Goal: Task Accomplishment & Management: Manage account settings

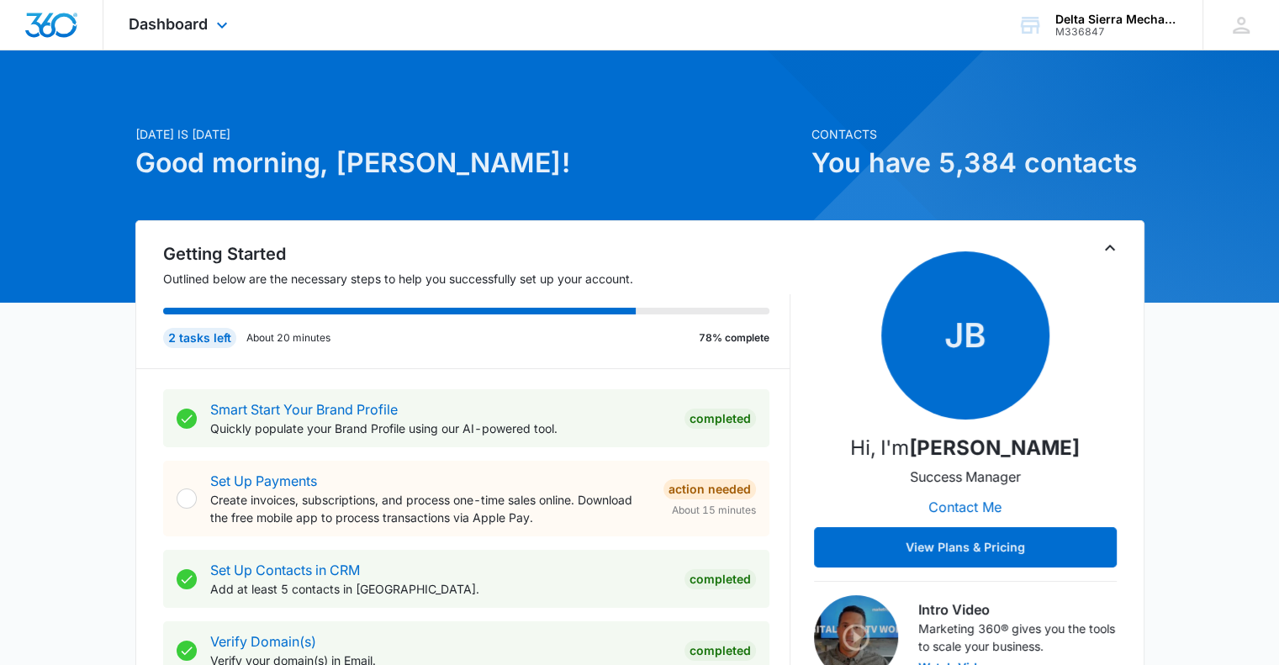
click at [224, 38] on div "Dashboard Apps Reputation Websites Forms CRM Email Social Content Ads Intellige…" at bounding box center [180, 25] width 154 height 50
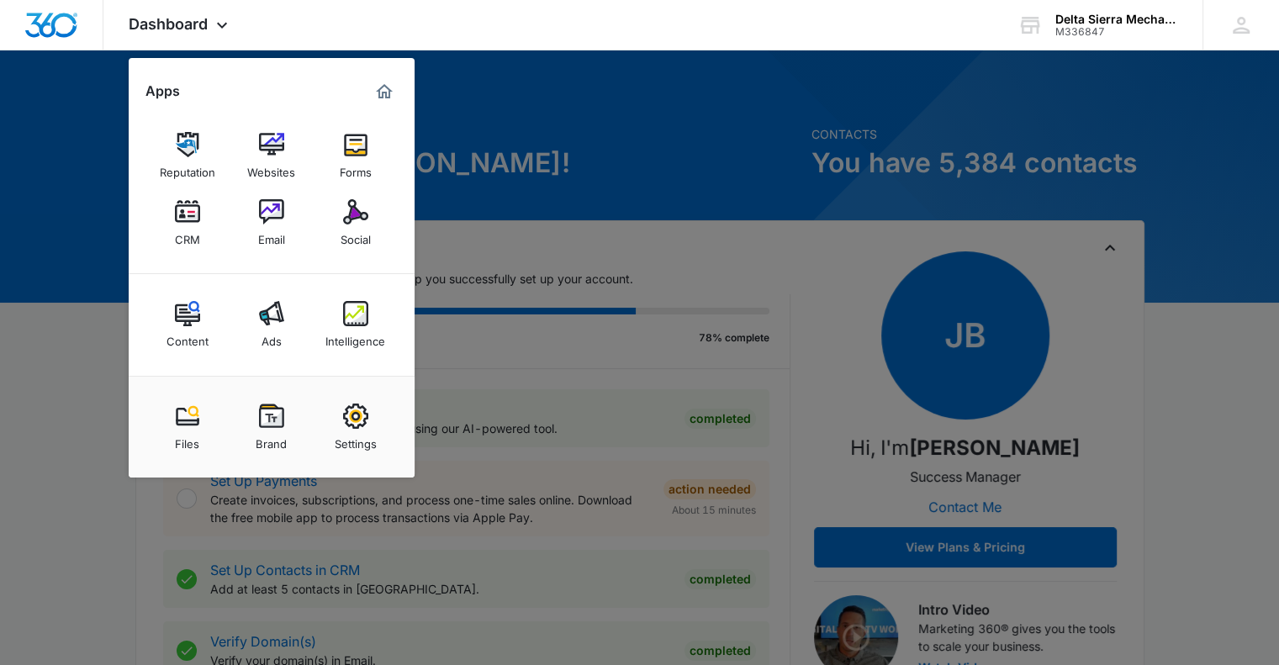
click at [91, 260] on div at bounding box center [639, 332] width 1279 height 665
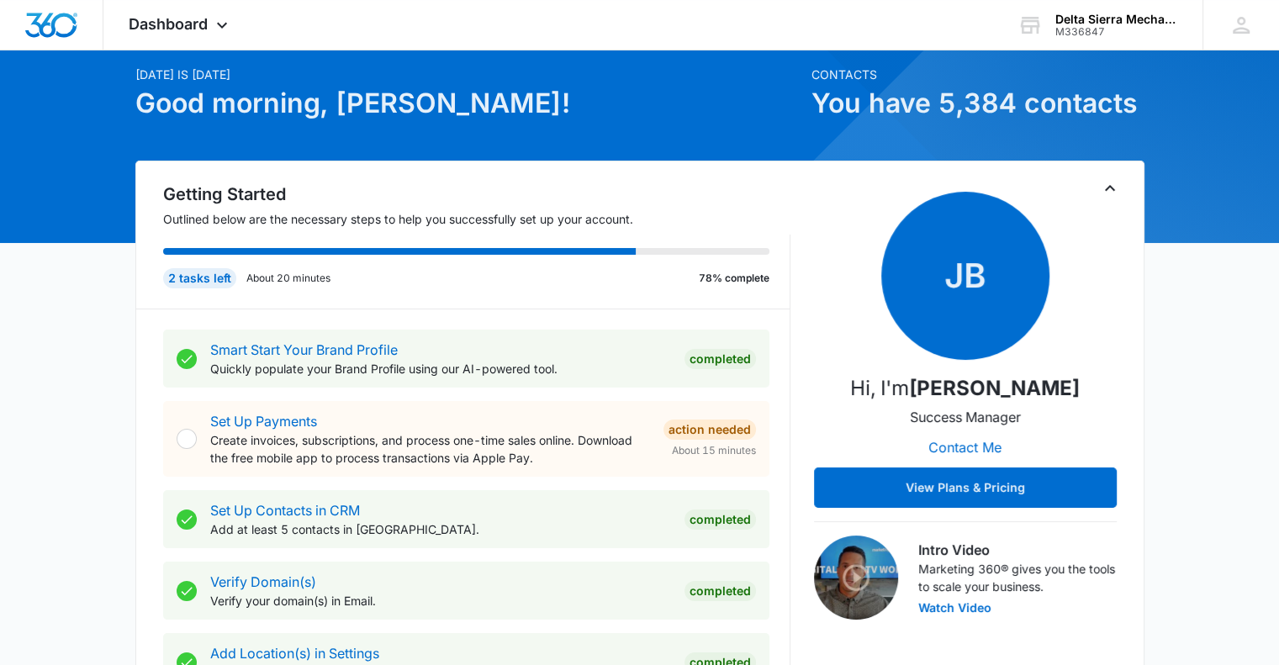
scroll to position [56, 0]
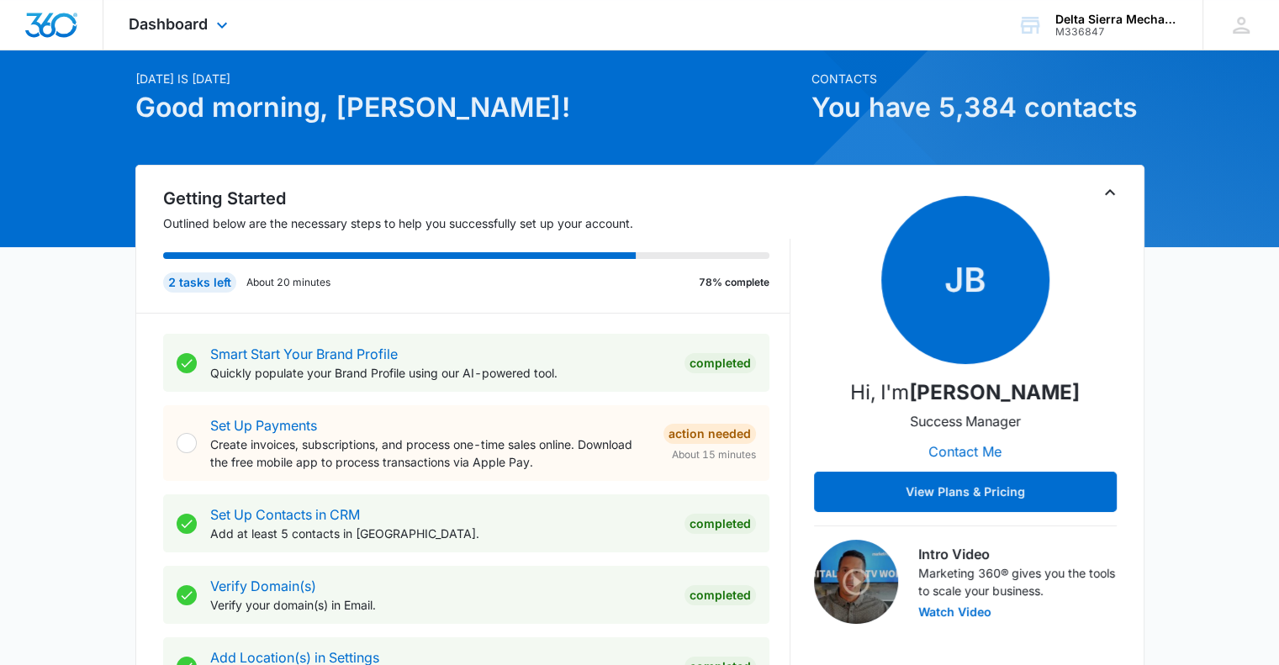
click at [235, 19] on div "Dashboard Apps Reputation Websites Forms CRM Email Social Content Ads Intellige…" at bounding box center [180, 25] width 154 height 50
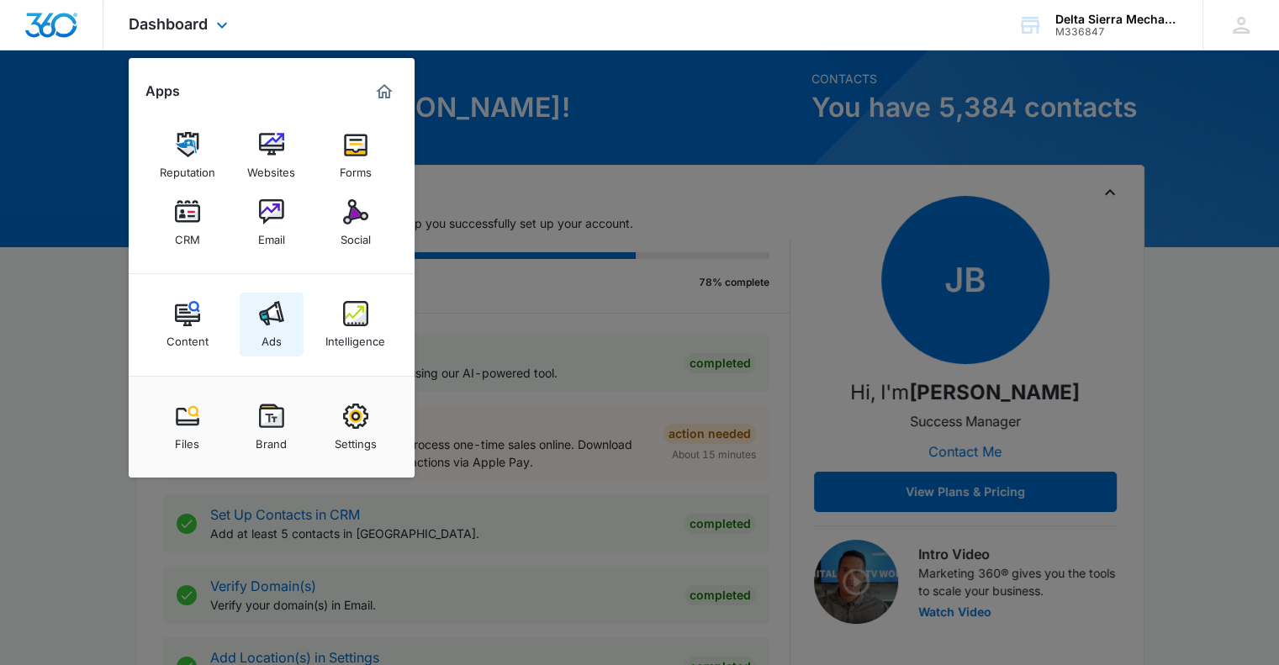
click at [269, 326] on div "Ads" at bounding box center [272, 337] width 20 height 22
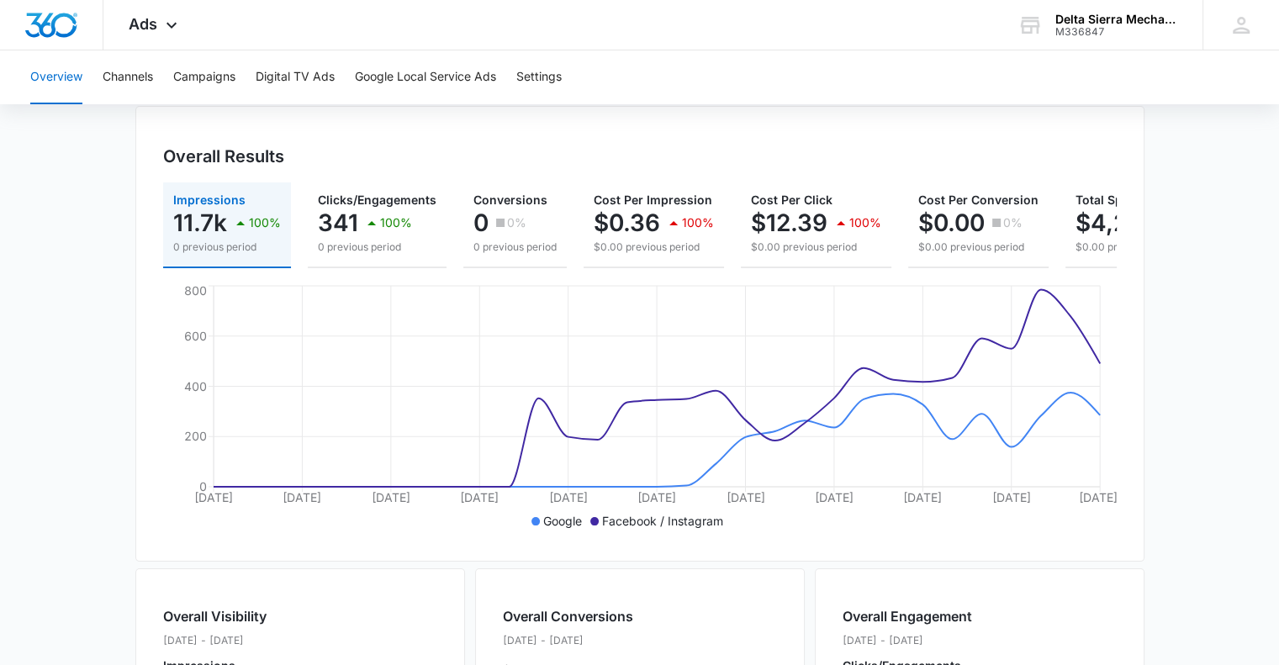
scroll to position [153, 0]
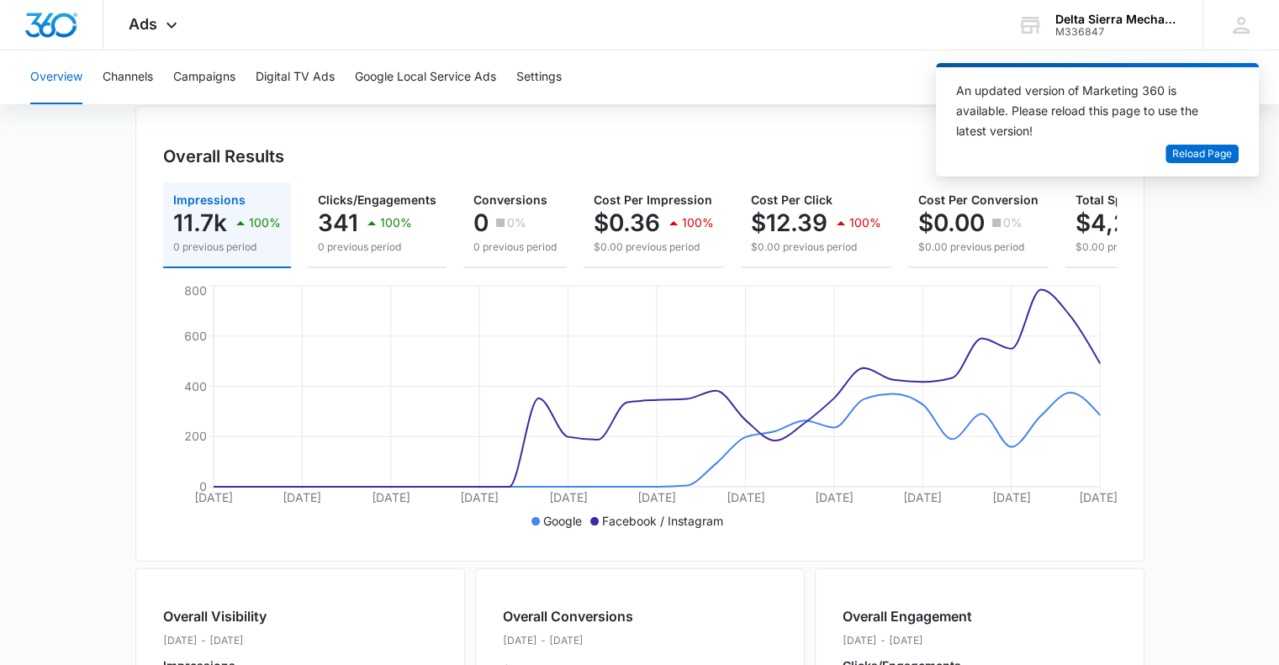
click at [1270, 250] on main "Overview Filters 09/14/2025 10/14/2025 Overall Results Impressions 11.7k 100% 0…" at bounding box center [639, 609] width 1279 height 1208
click at [1224, 235] on main "Overview Filters 09/14/2025 10/14/2025 Overall Results Impressions 11.7k 100% 0…" at bounding box center [639, 609] width 1279 height 1208
click at [1197, 146] on span "Reload Page" at bounding box center [1202, 154] width 60 height 16
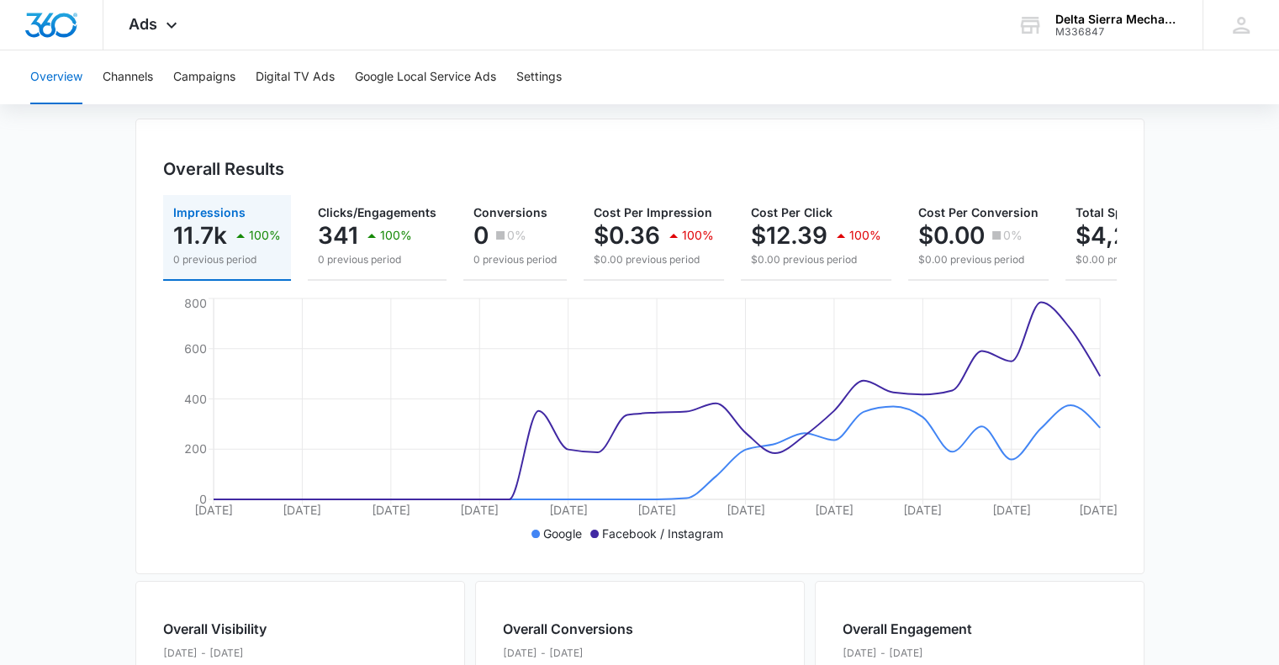
scroll to position [138, 0]
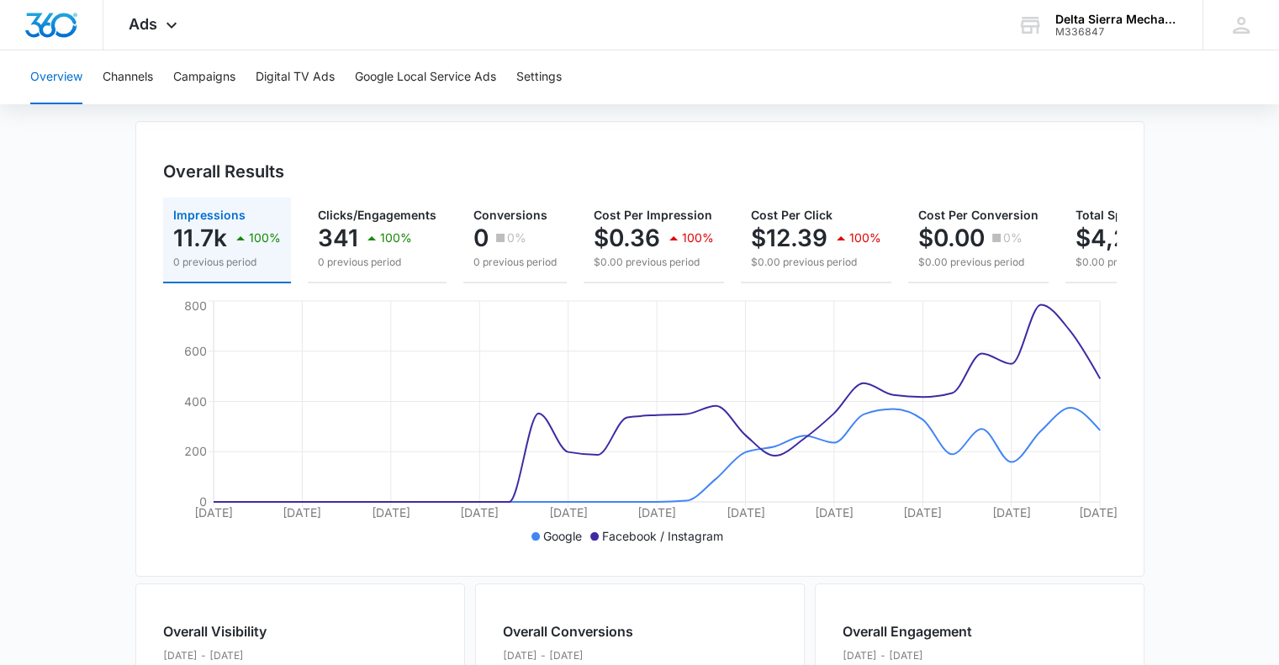
click at [112, 228] on main "Overview Filters [DATE] [DATE] Overall Results Impressions 11.7k 100% 0 previou…" at bounding box center [639, 624] width 1279 height 1208
click at [102, 267] on main "Overview Filters [DATE] [DATE] Overall Results Impressions 11.7k 100% 0 previou…" at bounding box center [639, 624] width 1279 height 1208
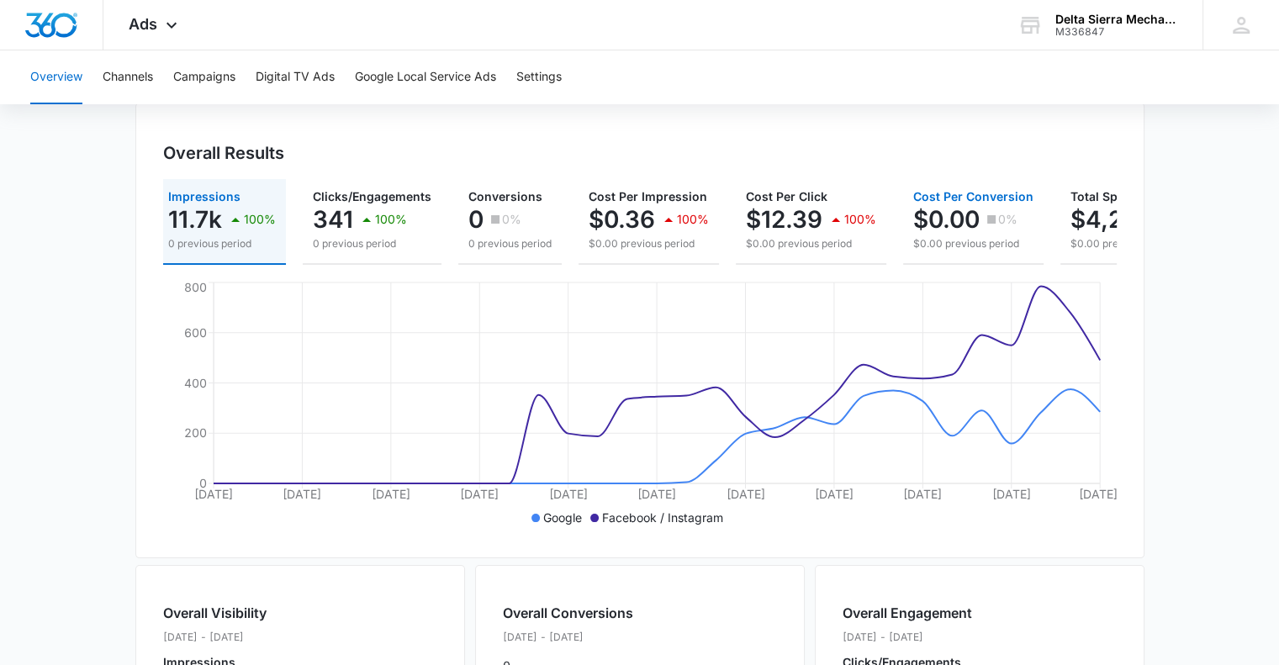
scroll to position [0, 0]
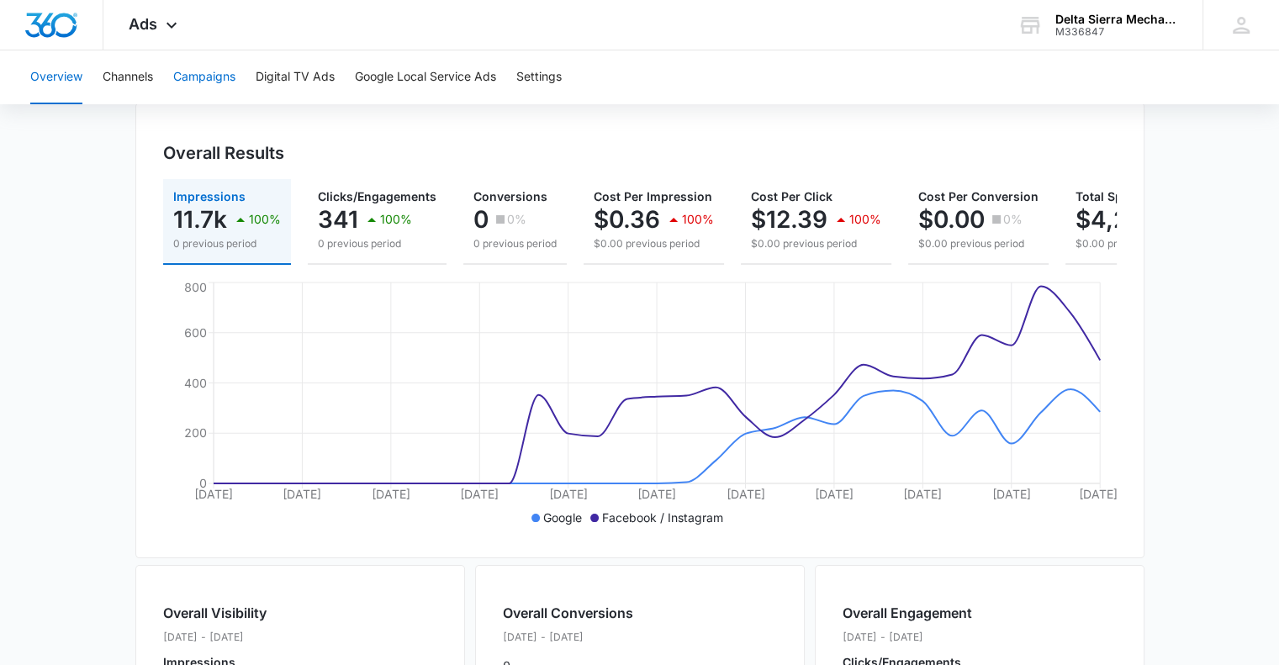
click at [205, 82] on button "Campaigns" at bounding box center [204, 77] width 62 height 54
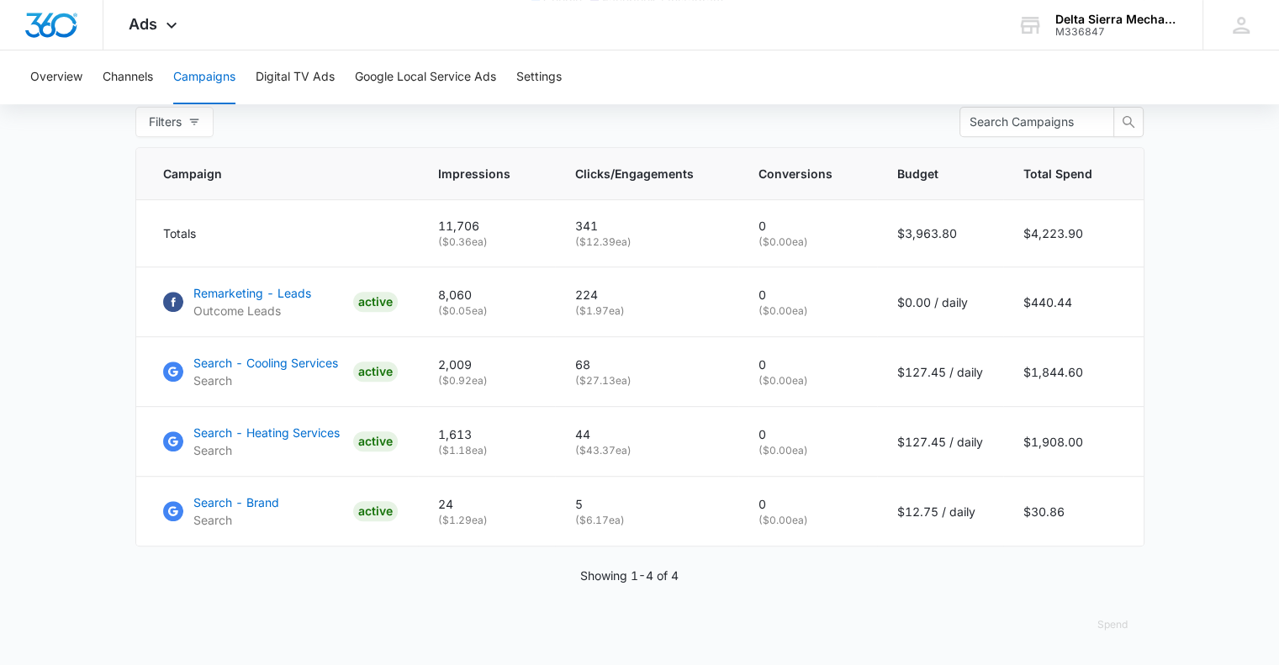
scroll to position [683, 0]
click at [303, 431] on p "Search - Heating Services" at bounding box center [266, 433] width 146 height 18
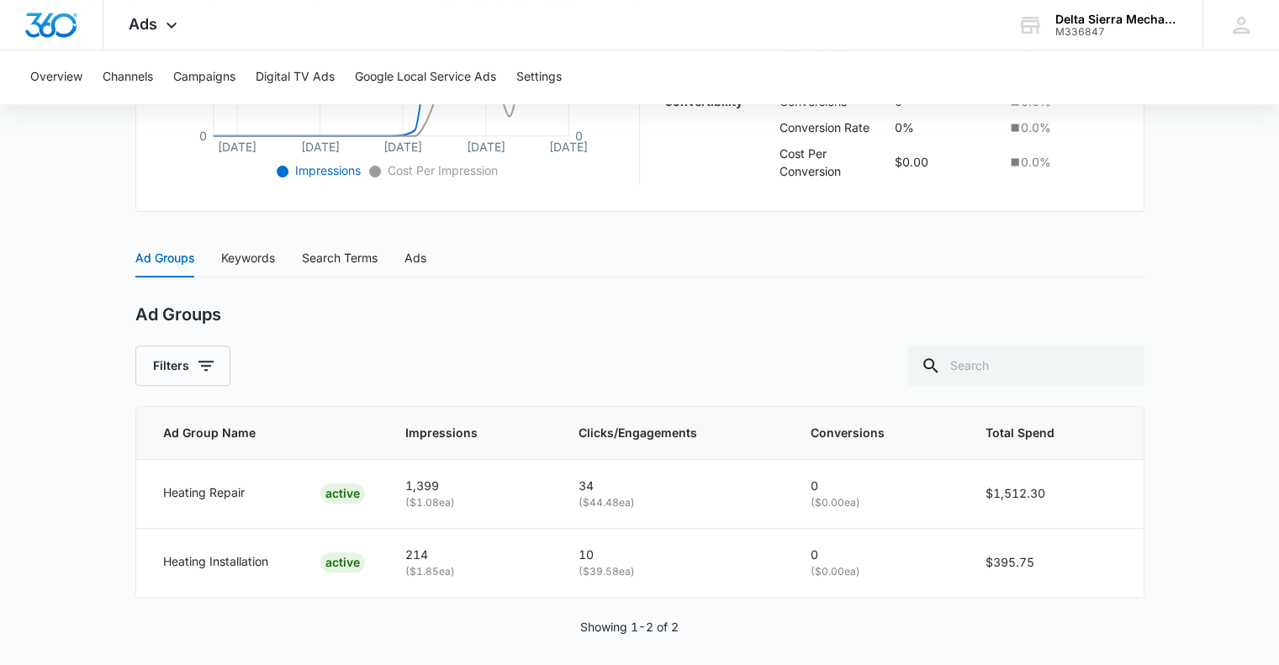
scroll to position [569, 0]
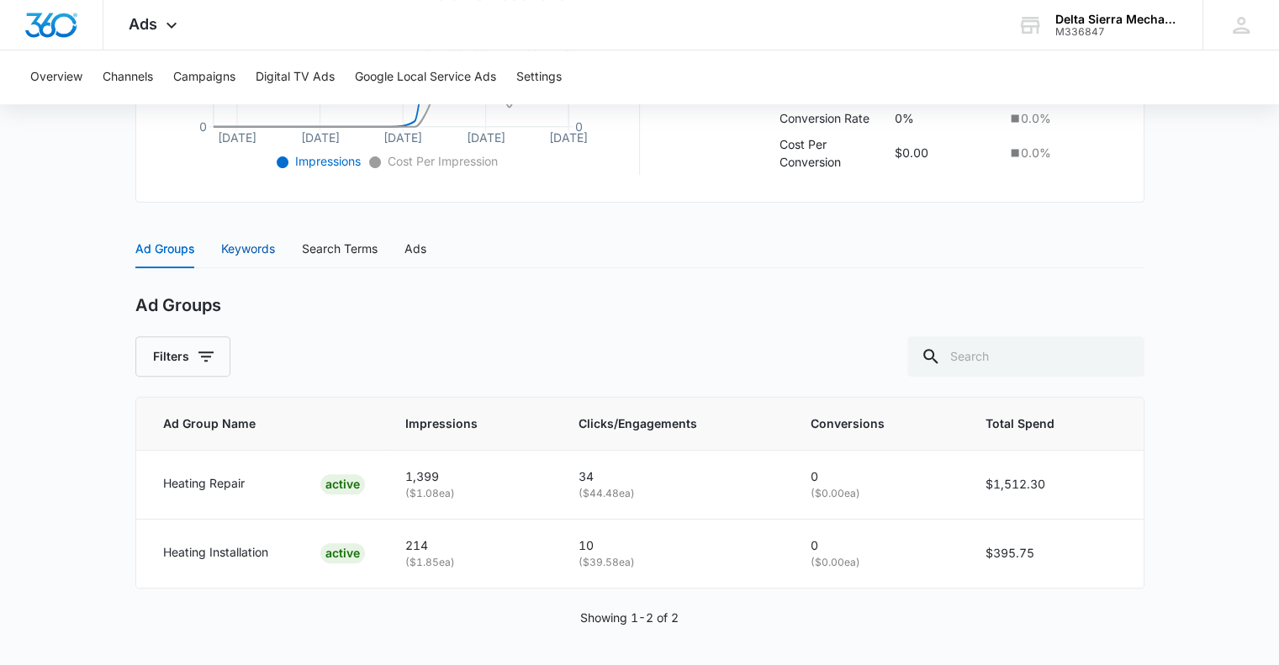
click at [256, 251] on div "Keywords" at bounding box center [248, 249] width 54 height 19
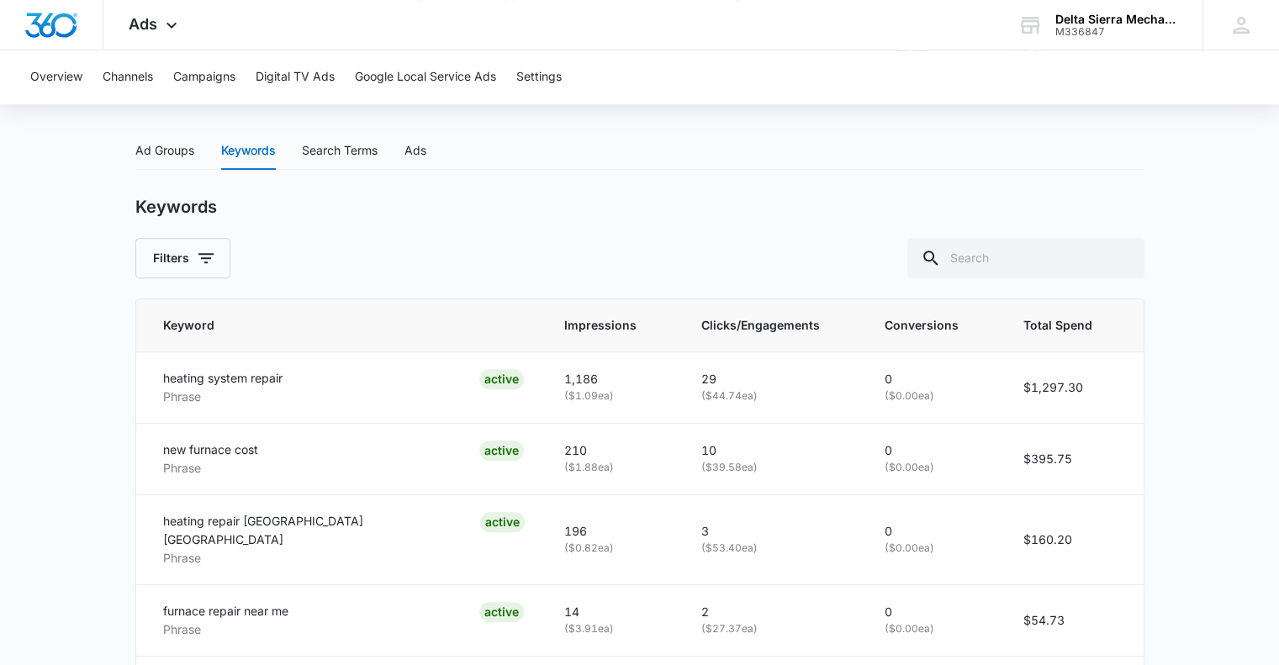
scroll to position [631, 0]
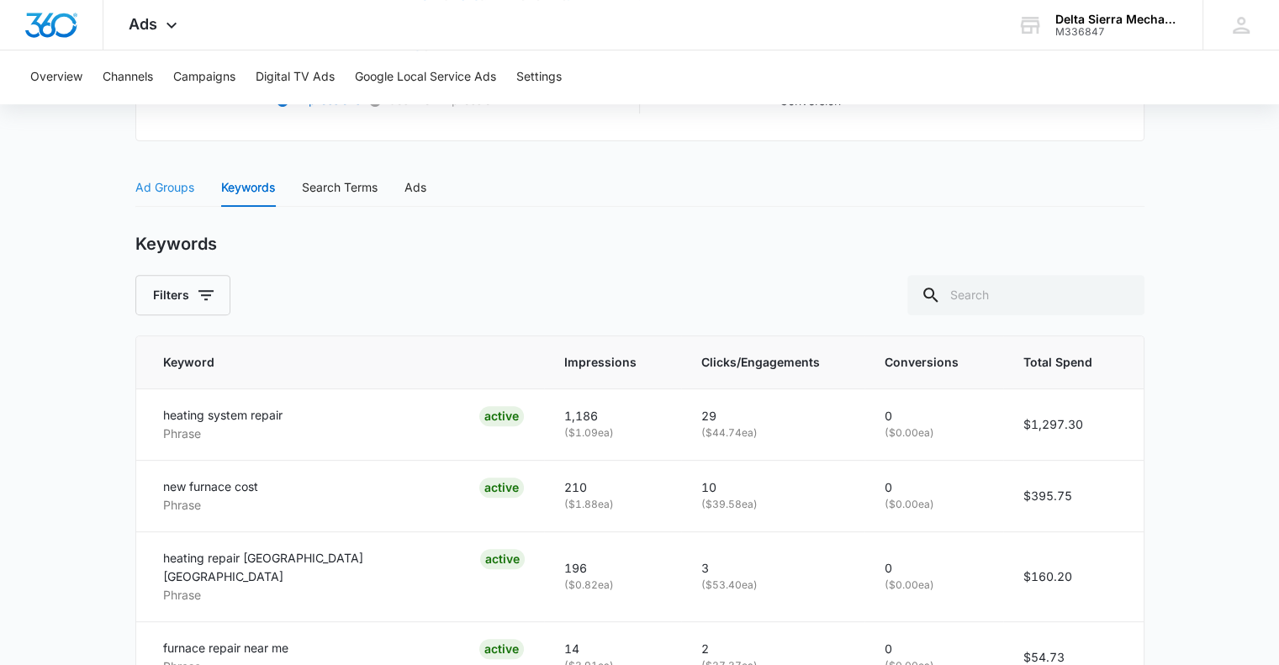
click at [175, 172] on div "Ad Groups" at bounding box center [164, 187] width 59 height 39
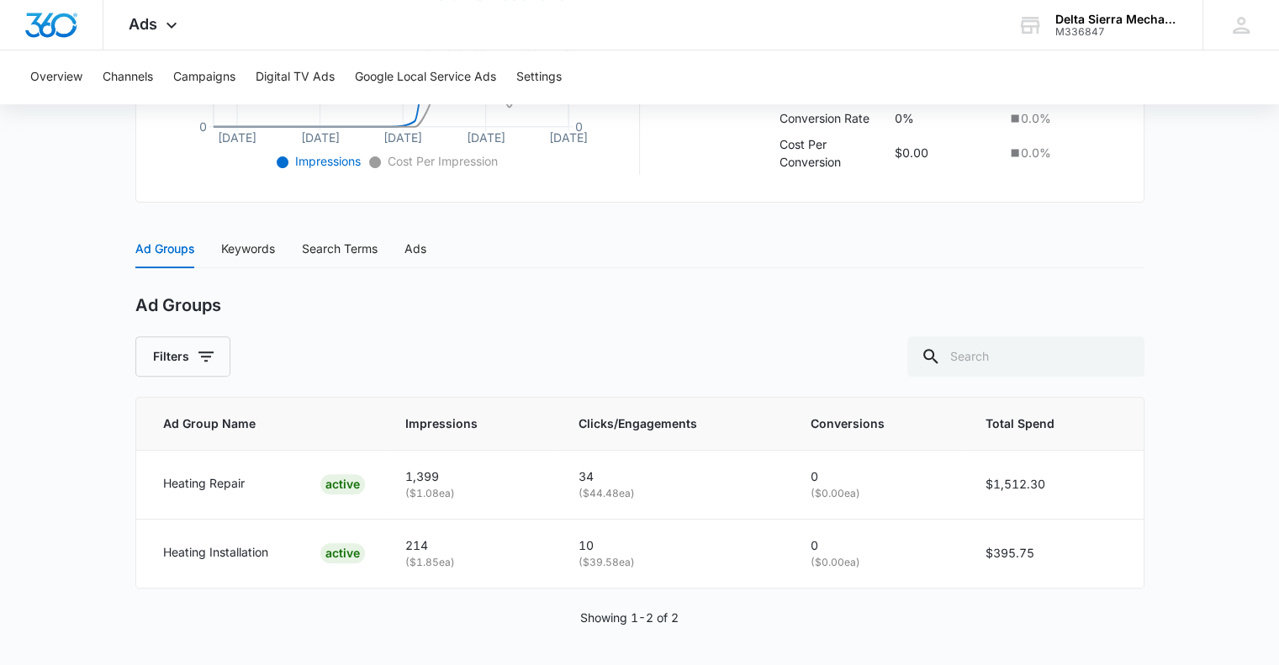
scroll to position [0, 0]
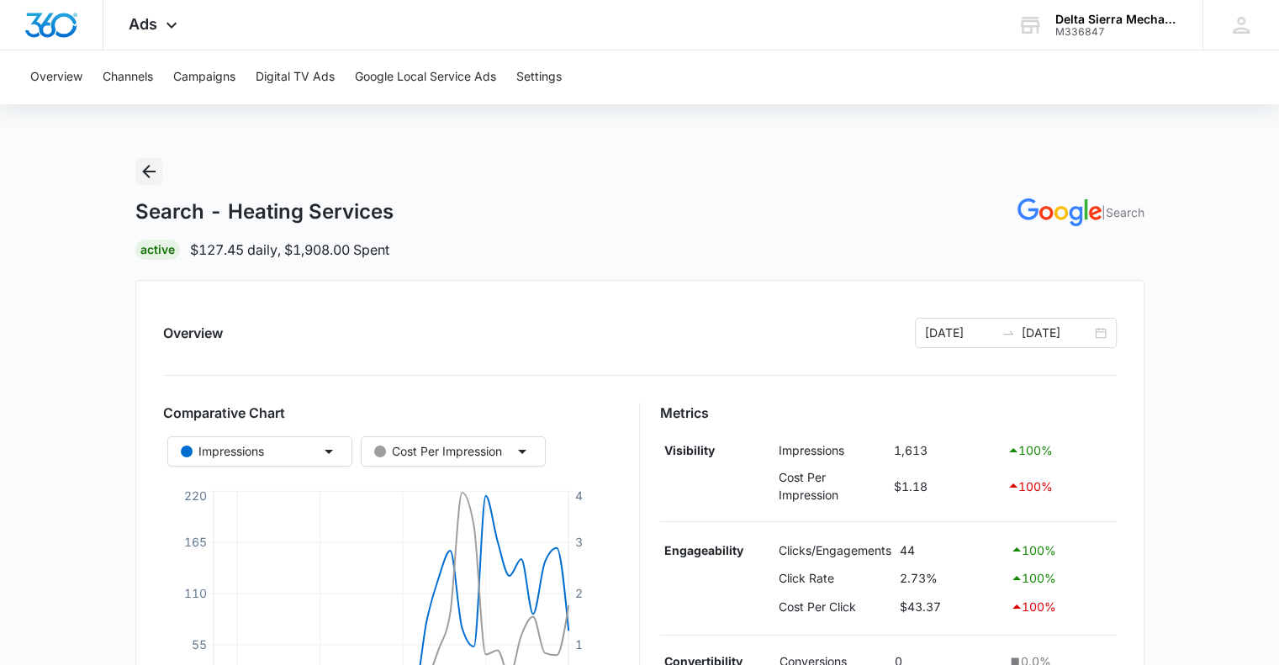
click at [148, 171] on icon "Back" at bounding box center [148, 171] width 13 height 13
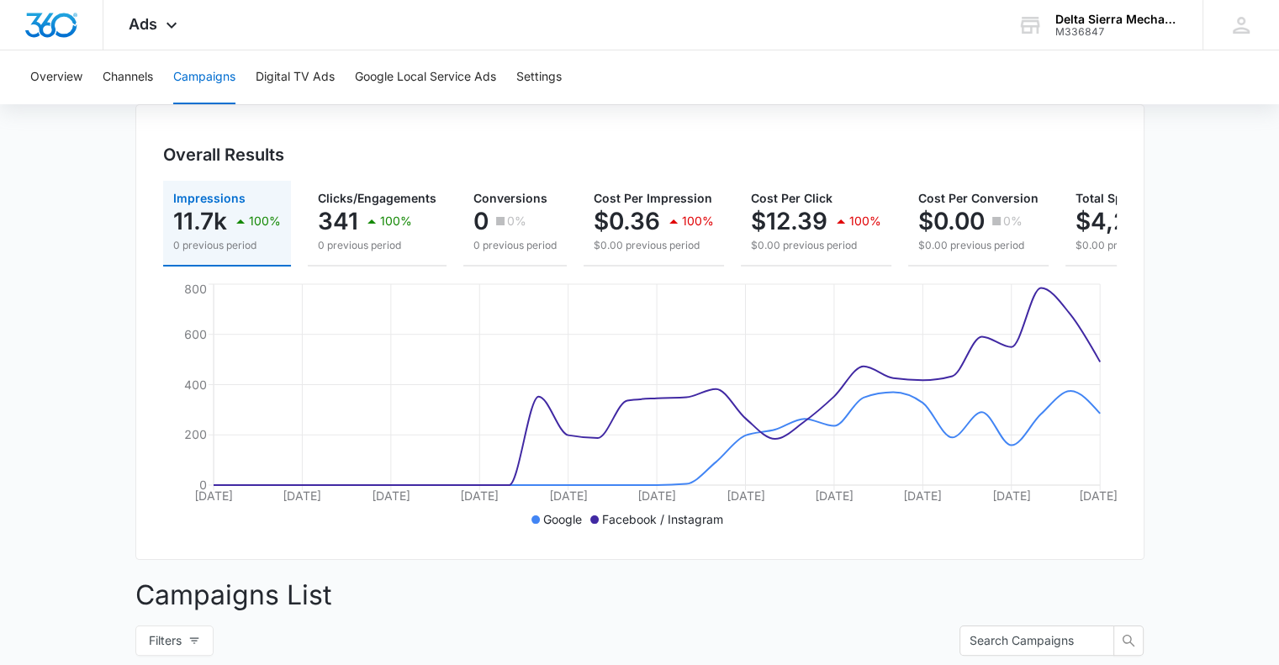
scroll to position [158, 0]
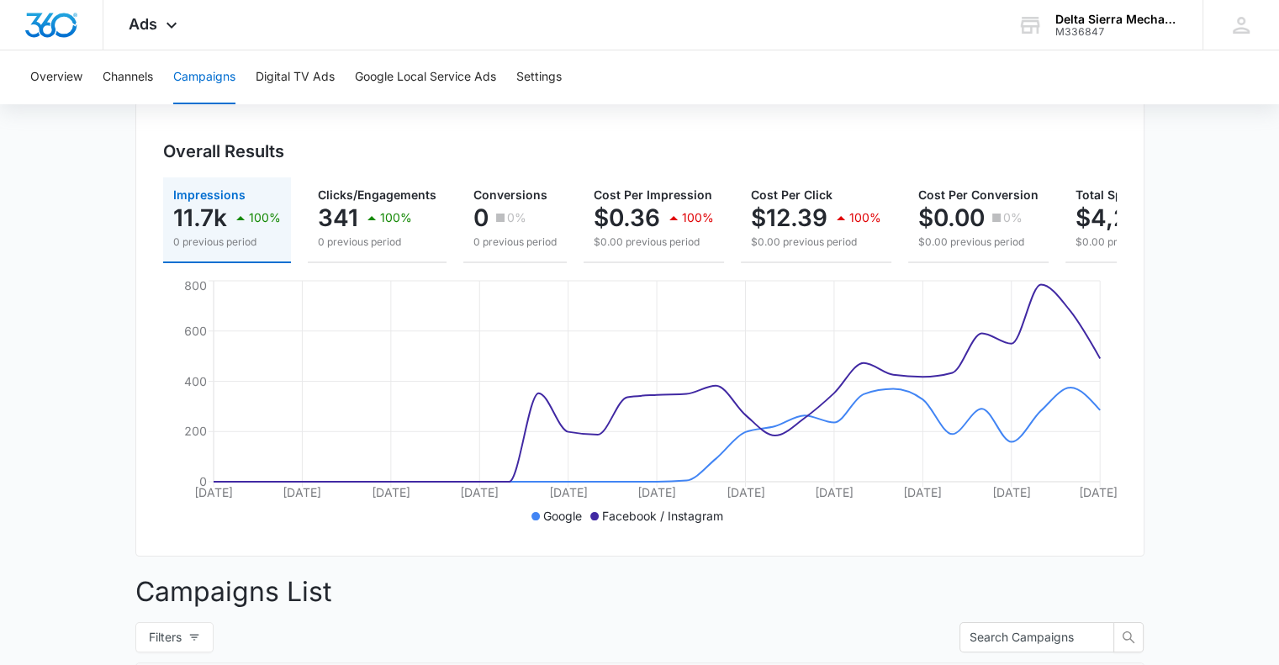
click at [84, 295] on main "Campaigns Filters 09/14/2025 10/14/2025 Overall Results Impressions 11.7k 100% …" at bounding box center [639, 590] width 1279 height 1181
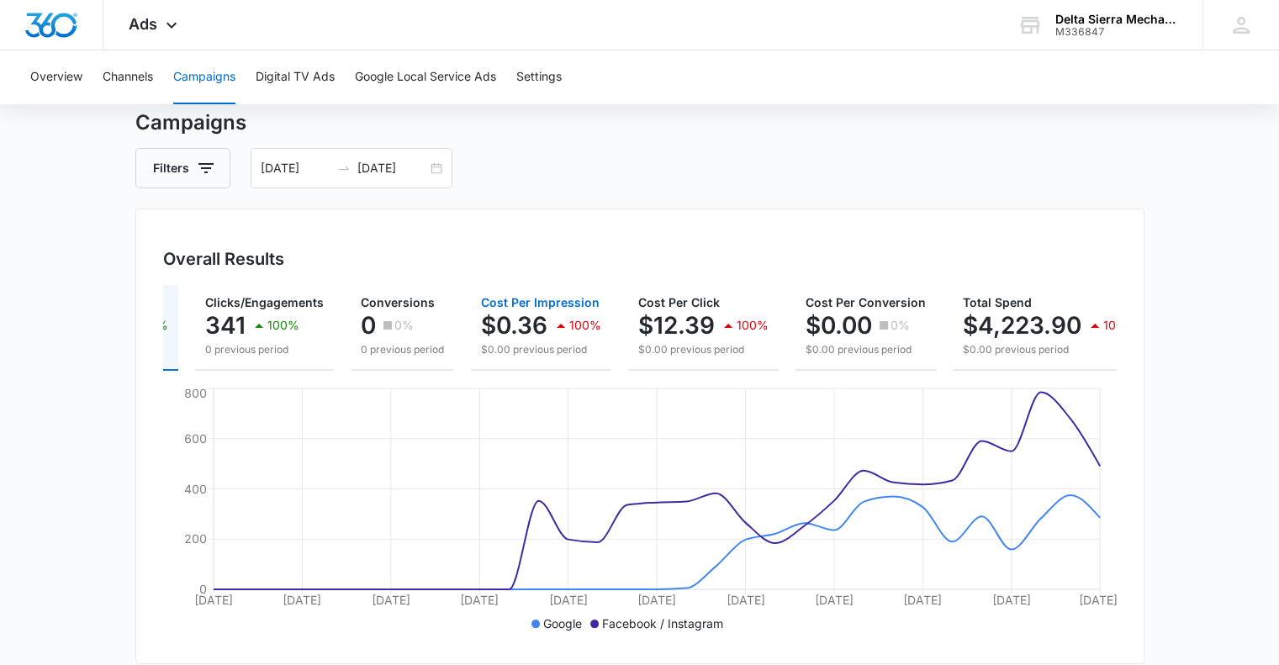
scroll to position [0, 114]
click at [421, 71] on button "Google Local Service Ads" at bounding box center [425, 77] width 141 height 54
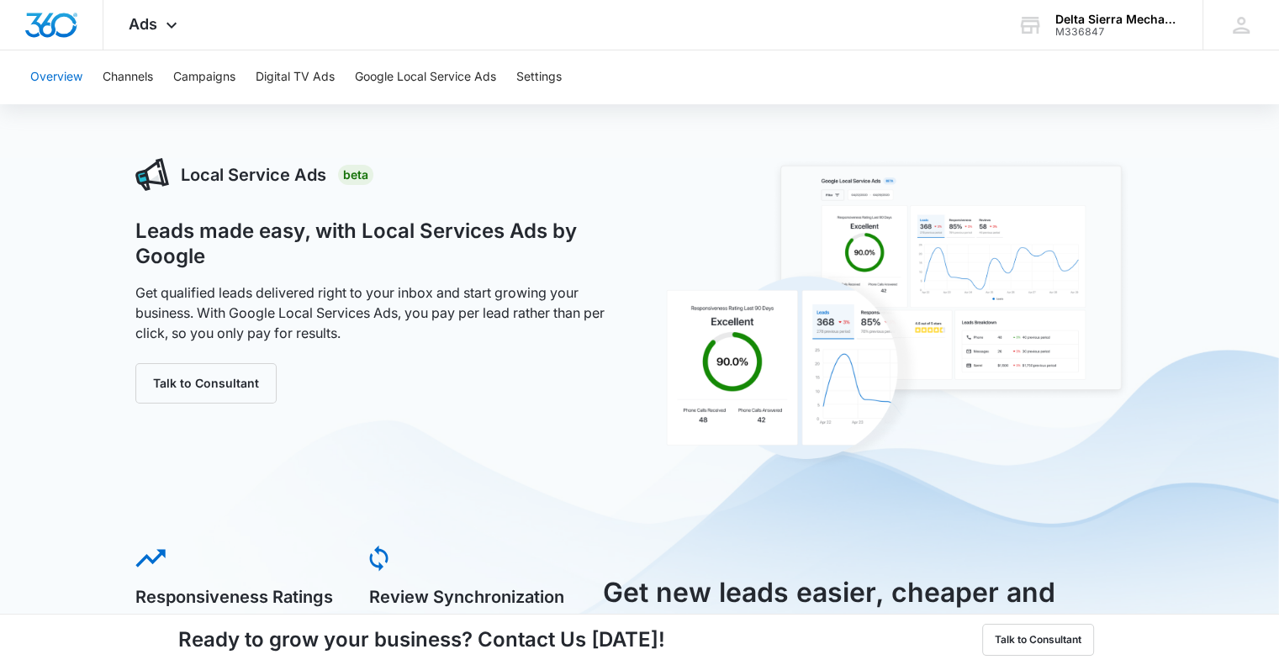
click at [50, 73] on button "Overview" at bounding box center [56, 77] width 52 height 54
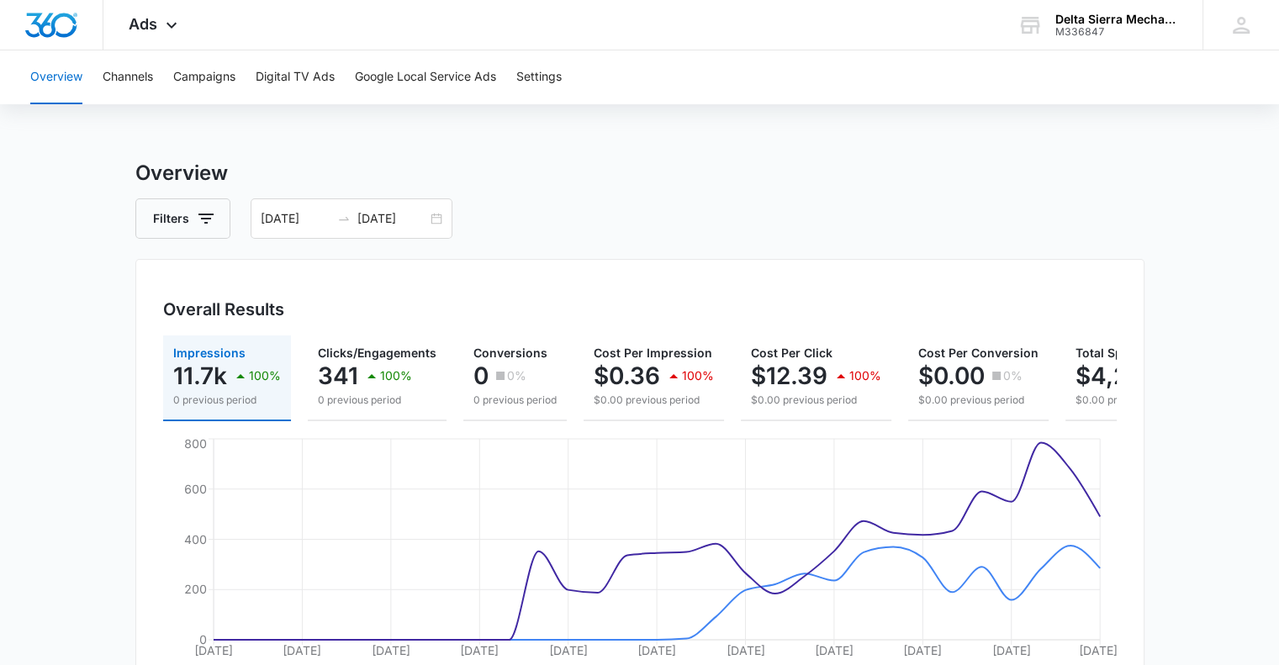
scroll to position [6, 0]
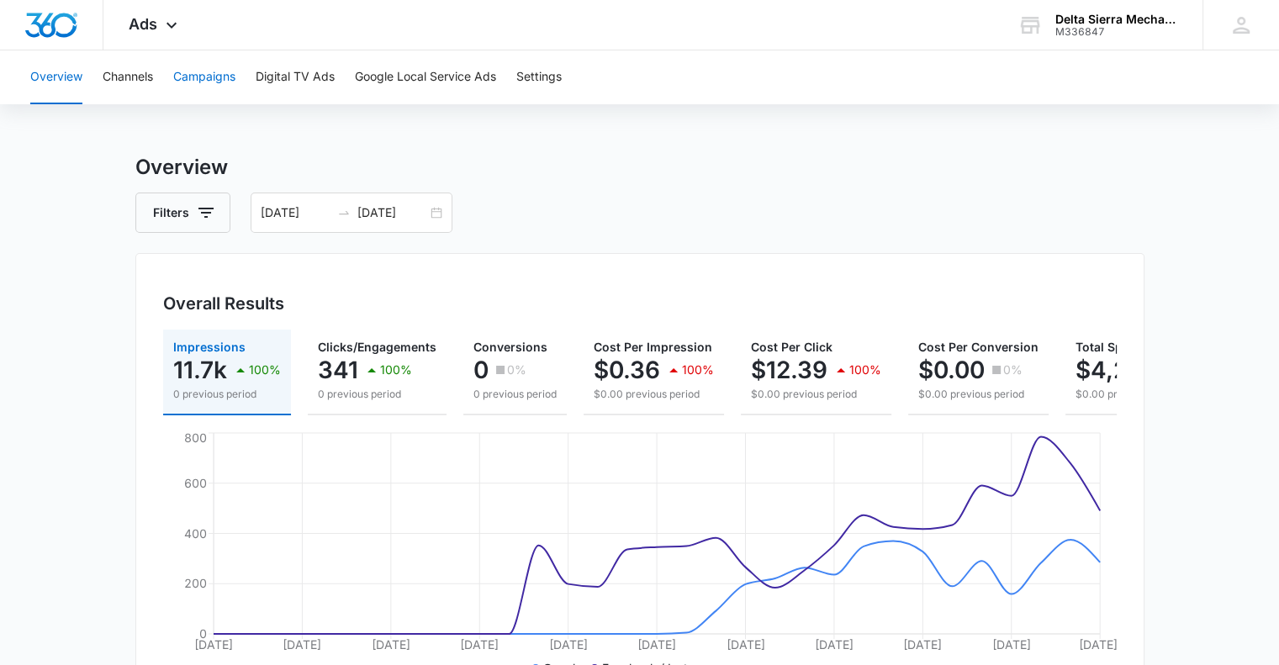
click at [192, 70] on button "Campaigns" at bounding box center [204, 77] width 62 height 54
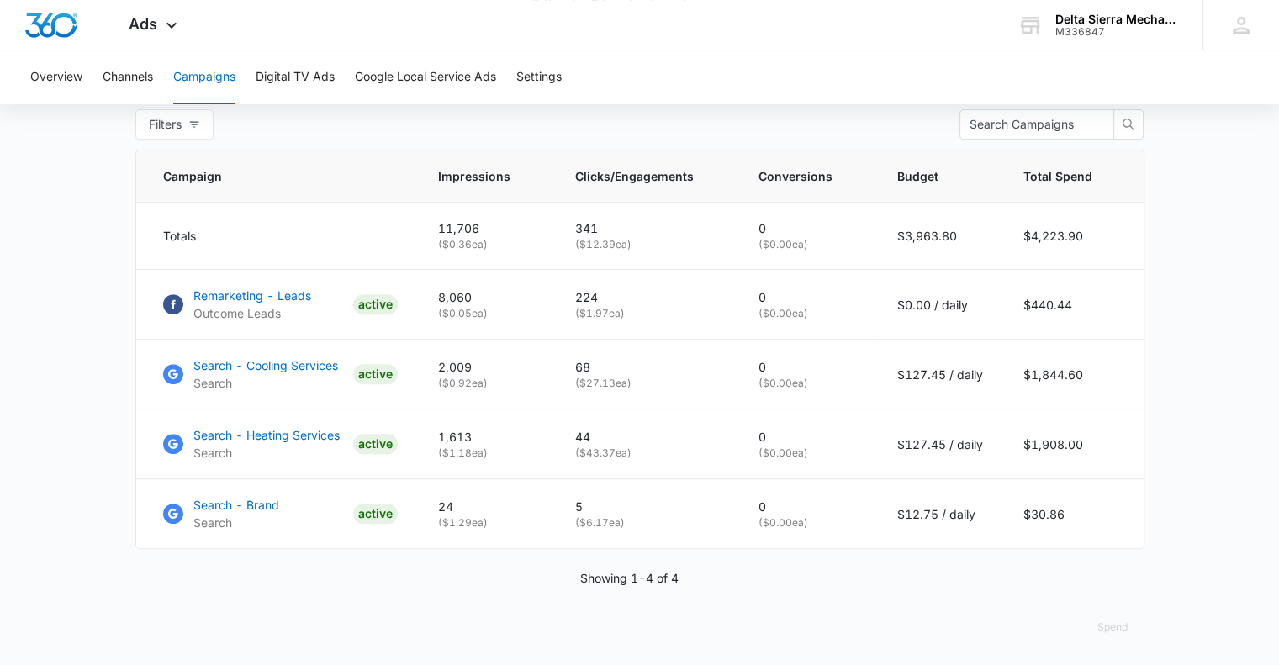
scroll to position [684, 0]
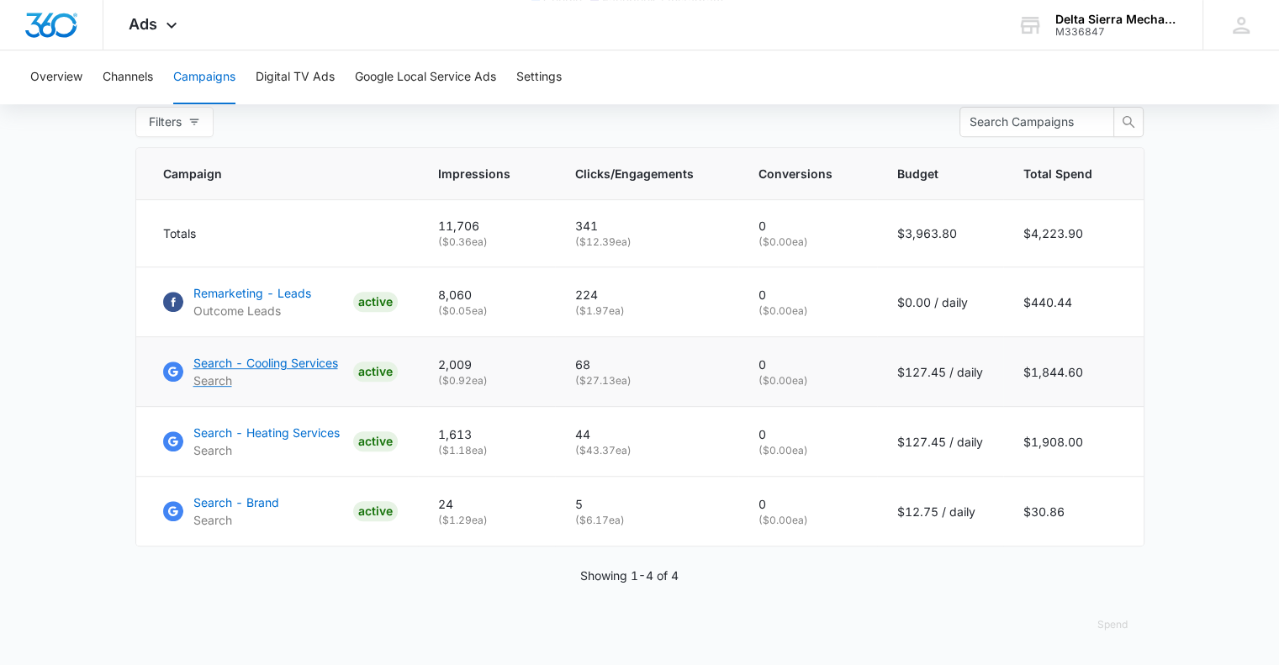
click at [293, 363] on p "Search - Cooling Services" at bounding box center [265, 363] width 145 height 18
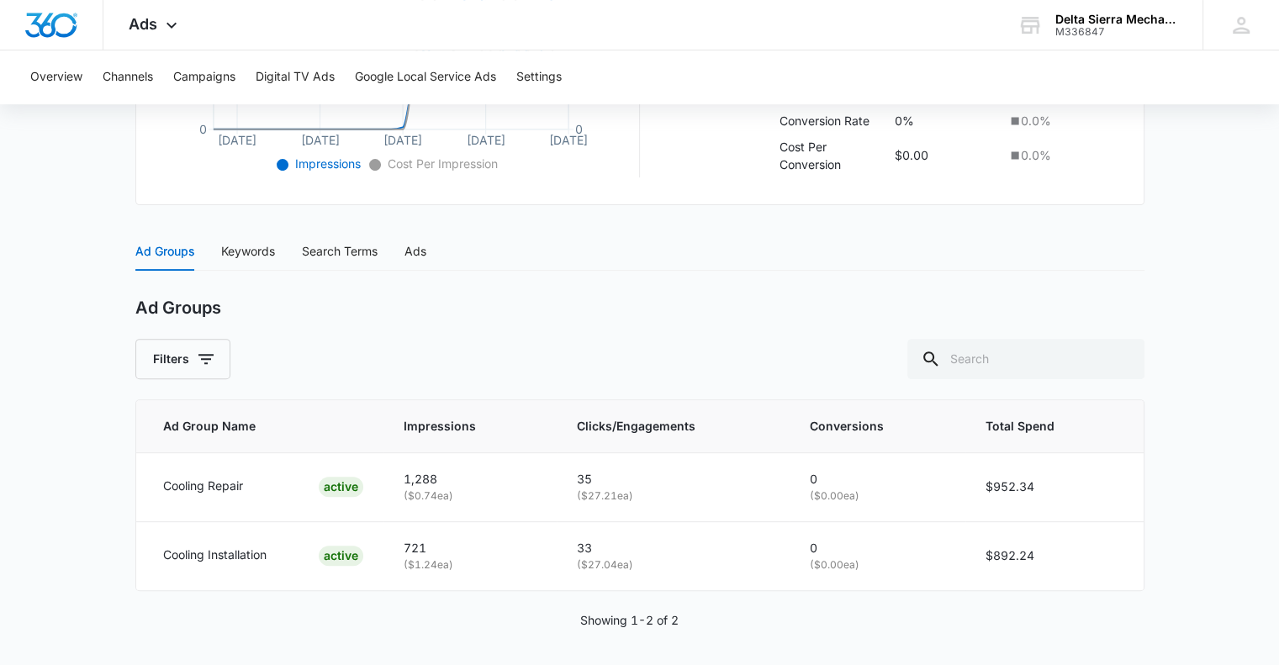
scroll to position [569, 0]
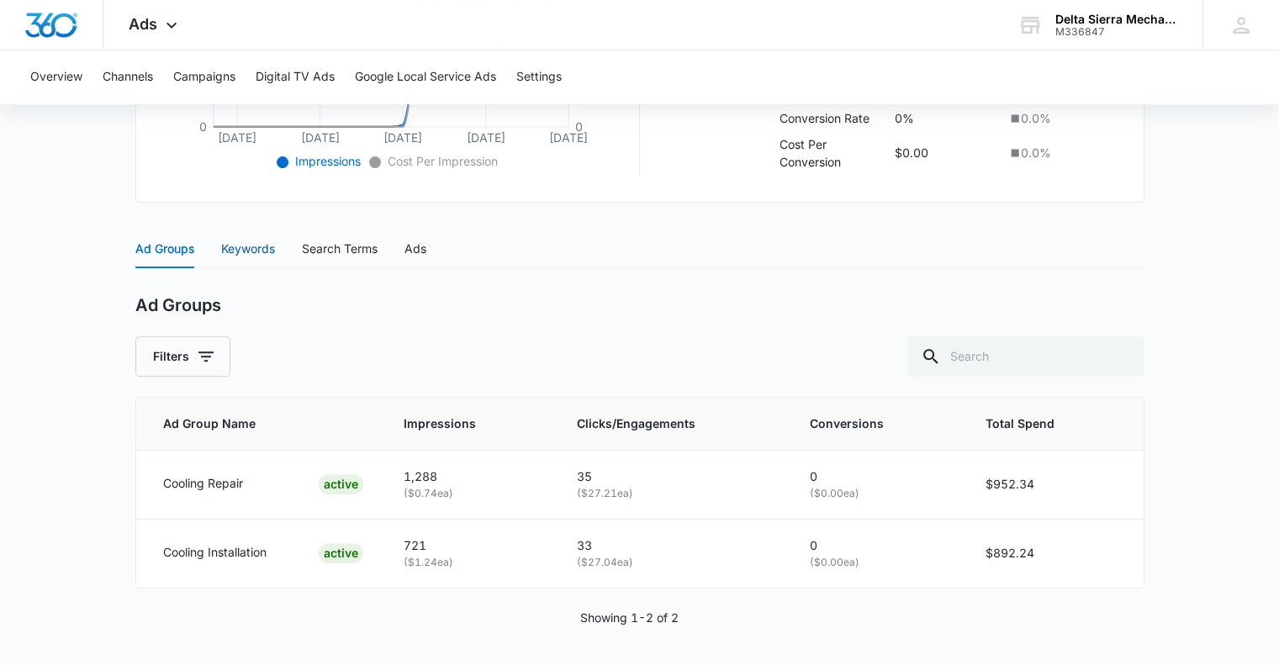
click at [249, 241] on div "Keywords" at bounding box center [248, 249] width 54 height 19
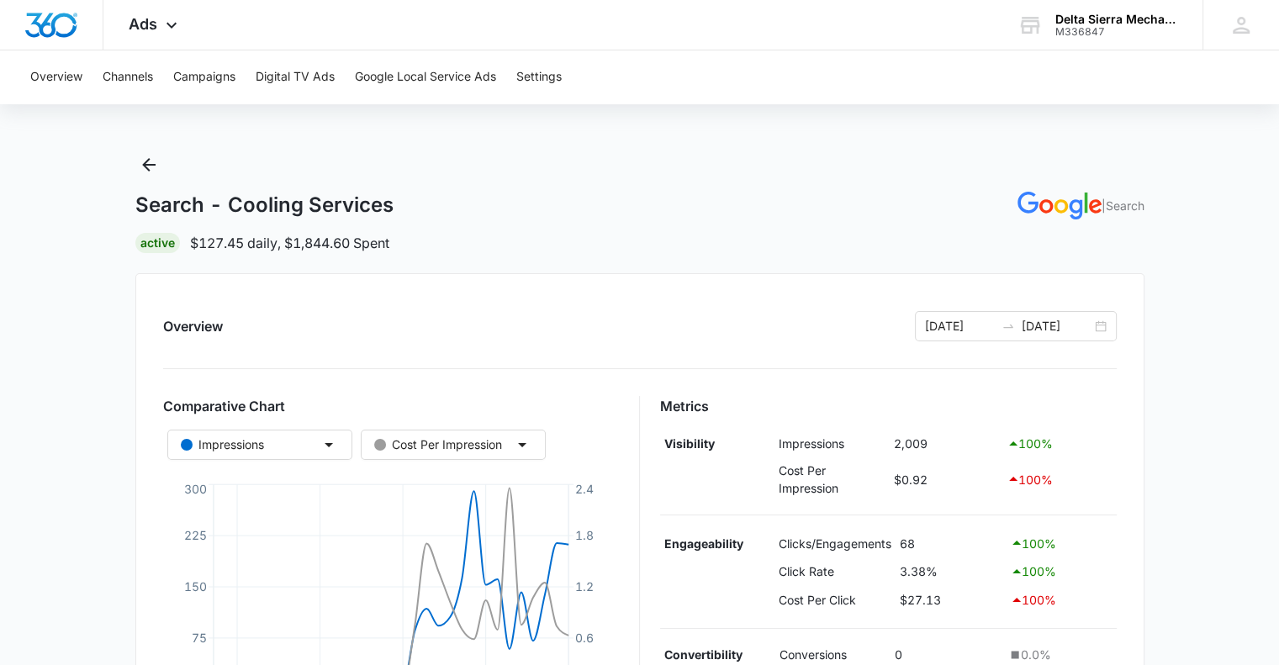
scroll to position [0, 0]
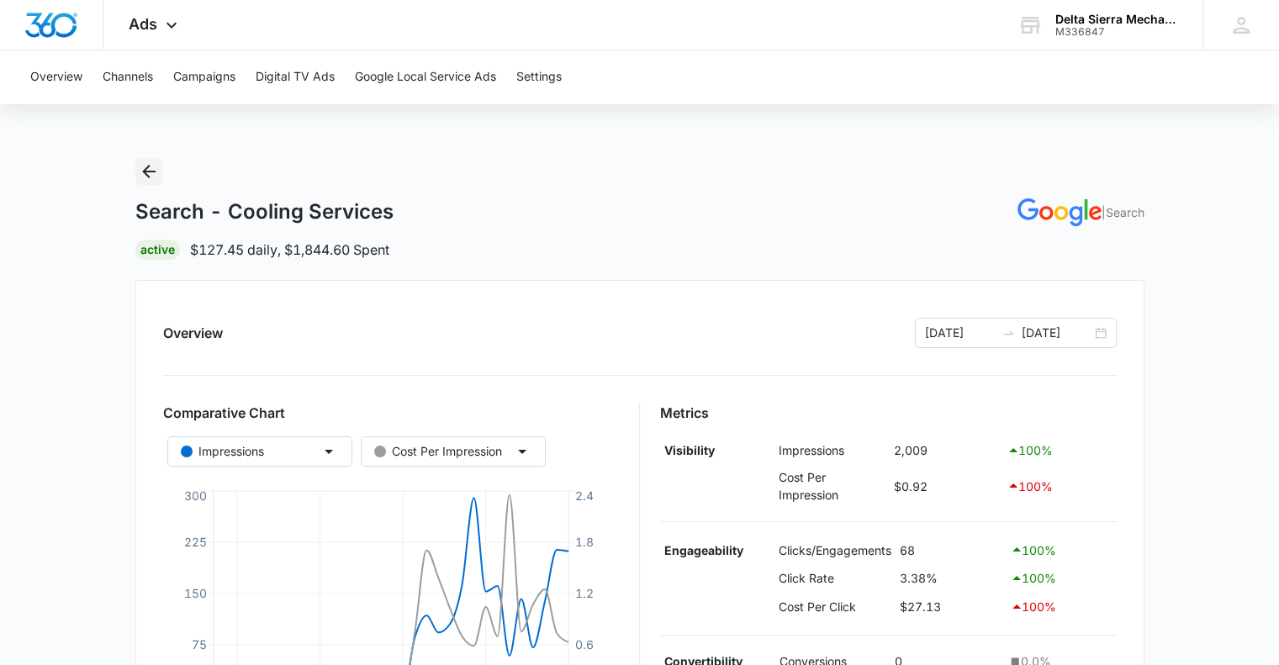
click at [148, 165] on icon "Back" at bounding box center [148, 171] width 13 height 13
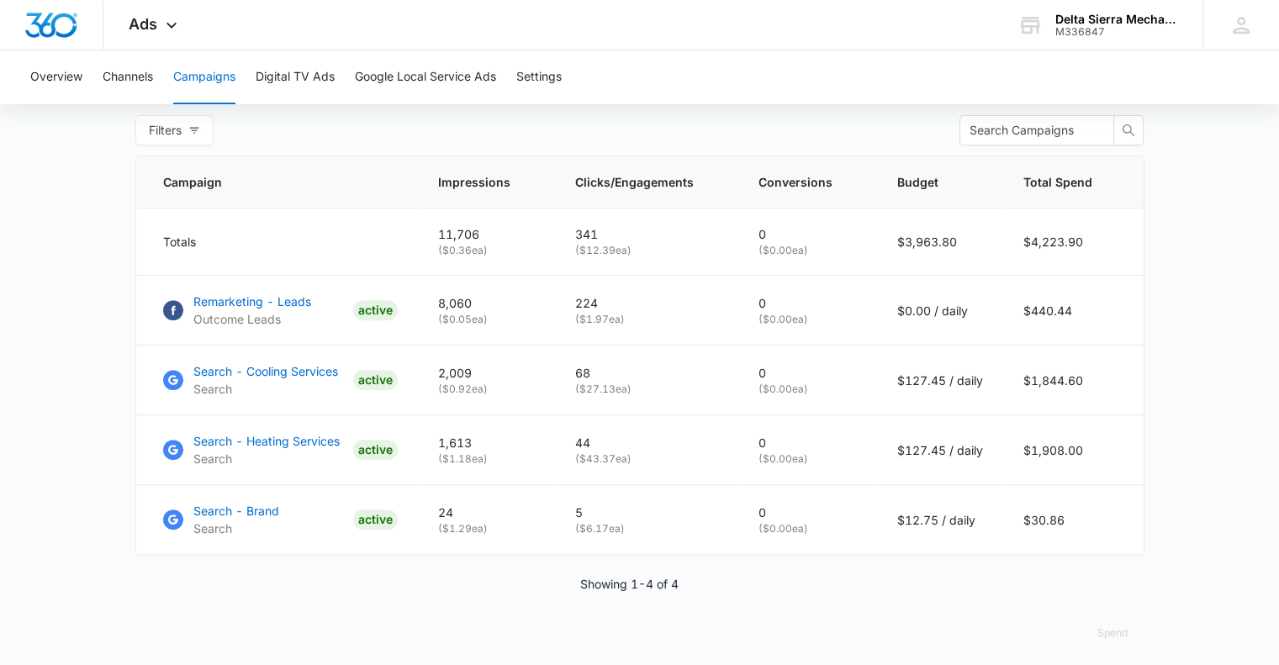
scroll to position [684, 0]
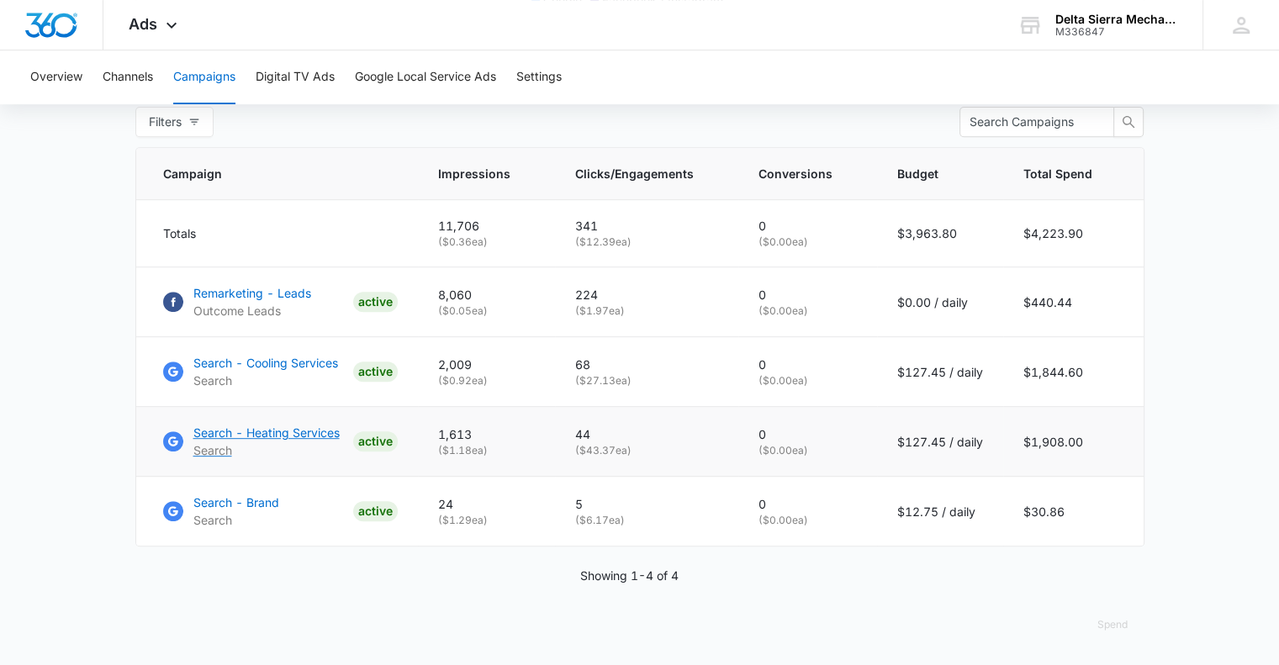
click at [299, 435] on p "Search - Heating Services" at bounding box center [266, 433] width 146 height 18
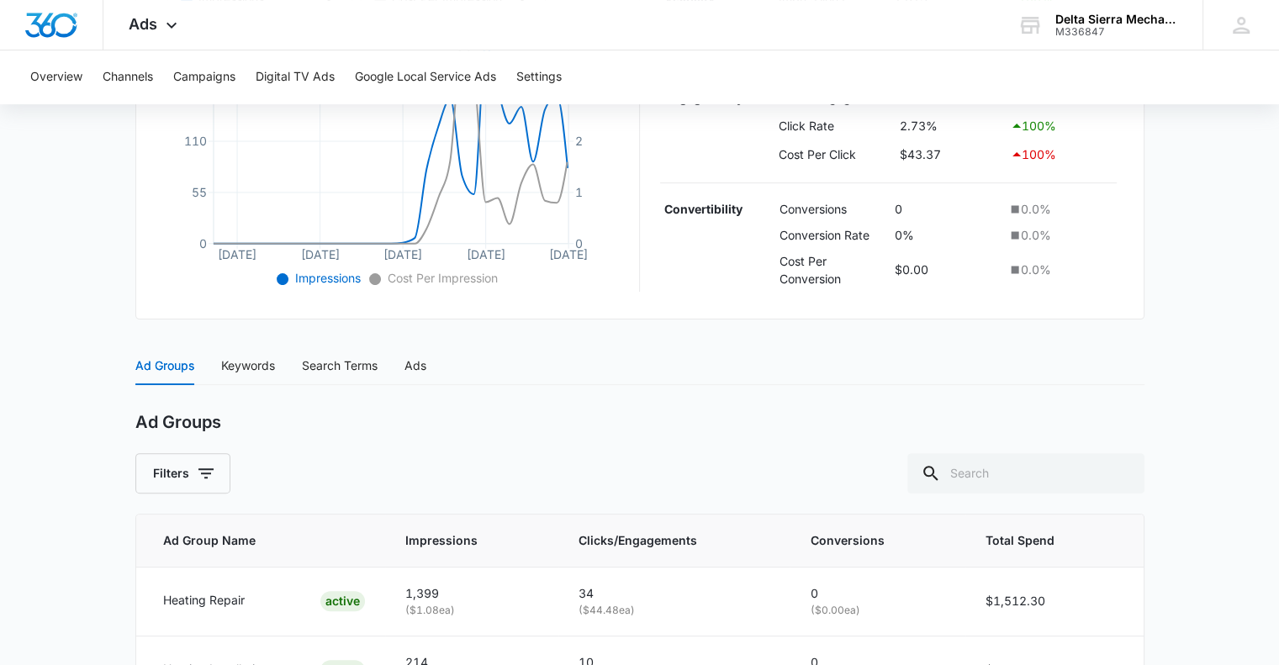
scroll to position [569, 0]
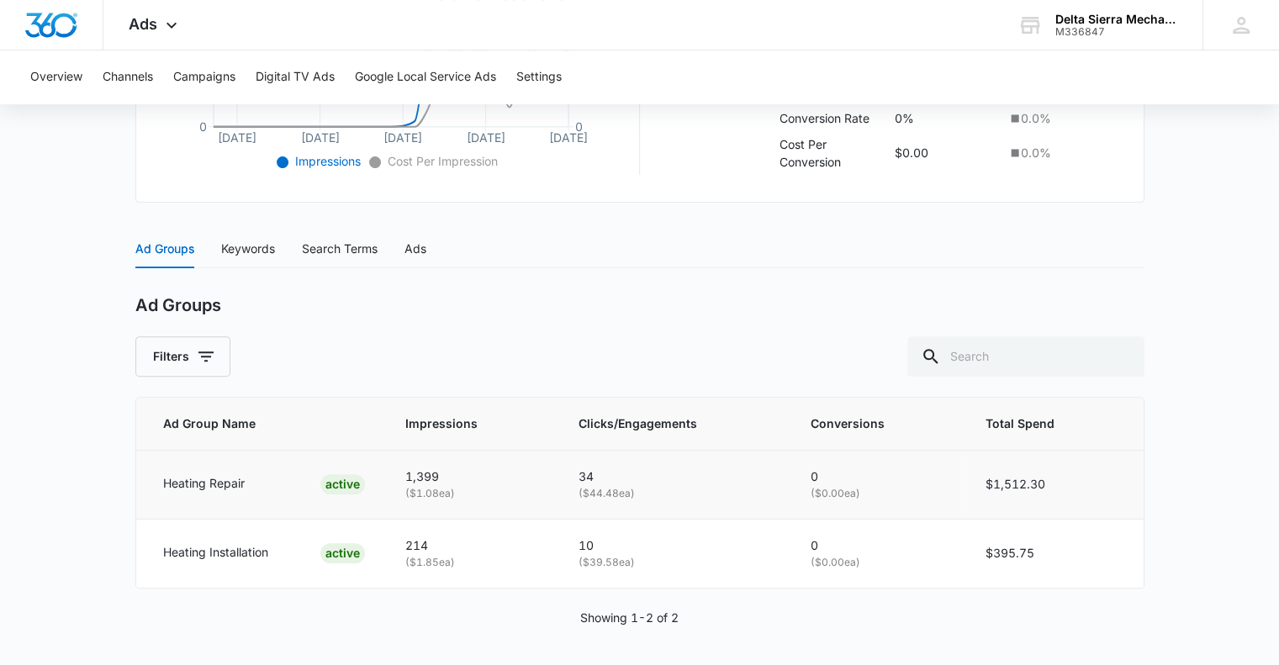
click at [183, 474] on p "Heating Repair" at bounding box center [204, 483] width 82 height 19
click at [252, 251] on div "Keywords" at bounding box center [248, 249] width 54 height 19
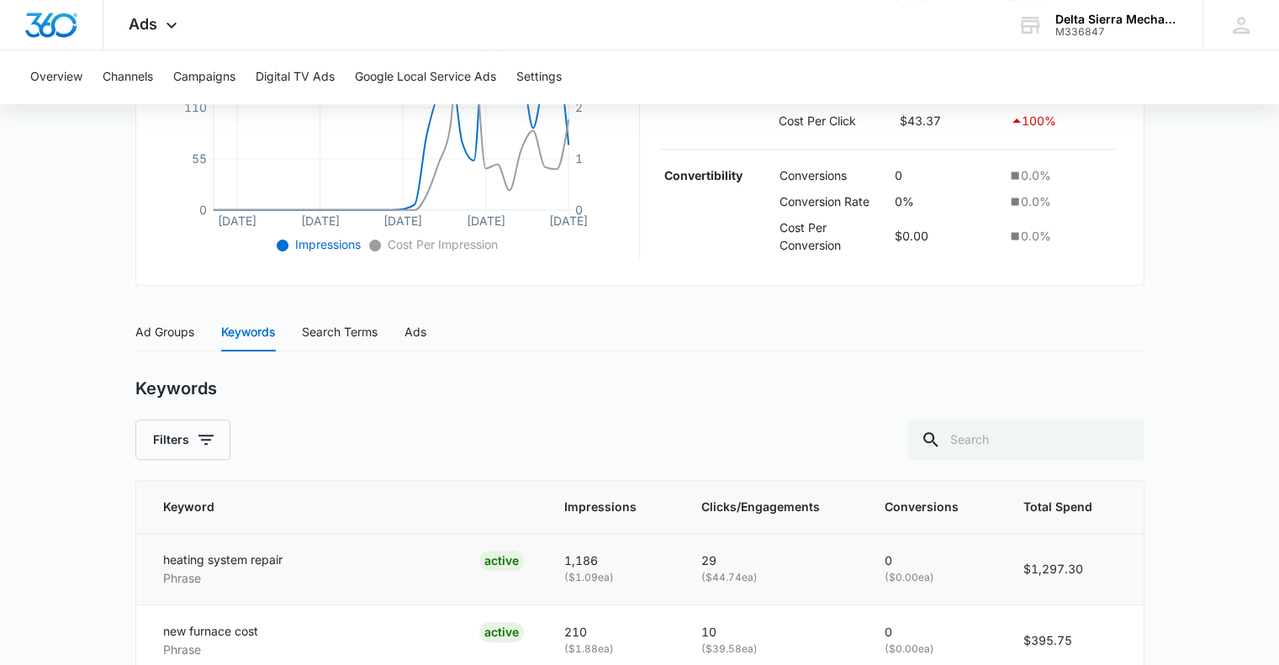
scroll to position [485, 0]
click at [355, 336] on div "Search Terms" at bounding box center [340, 333] width 76 height 19
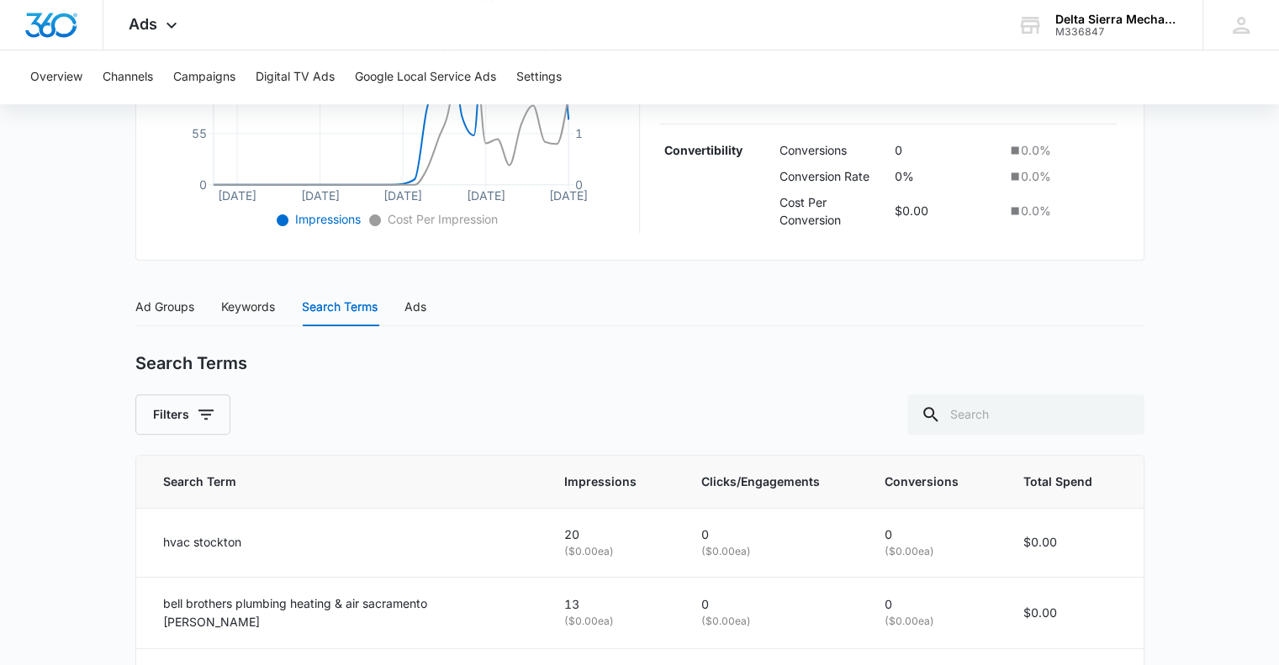
scroll to position [505, 0]
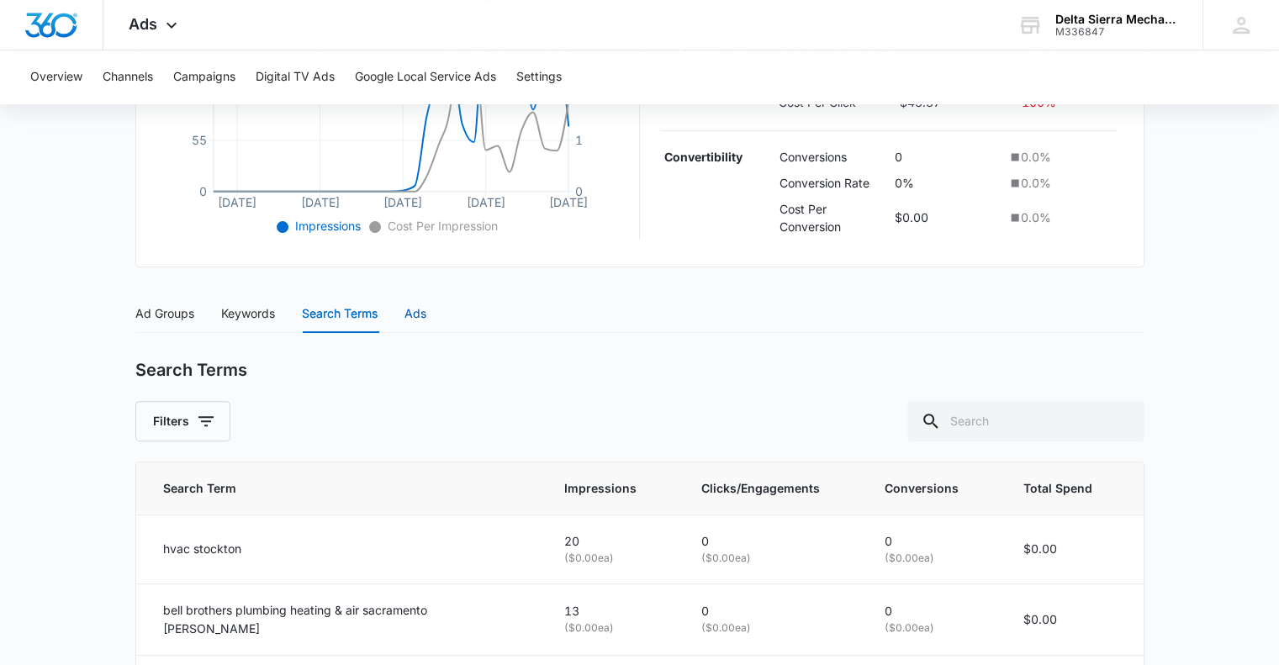
click at [411, 304] on div "Ads" at bounding box center [416, 313] width 22 height 19
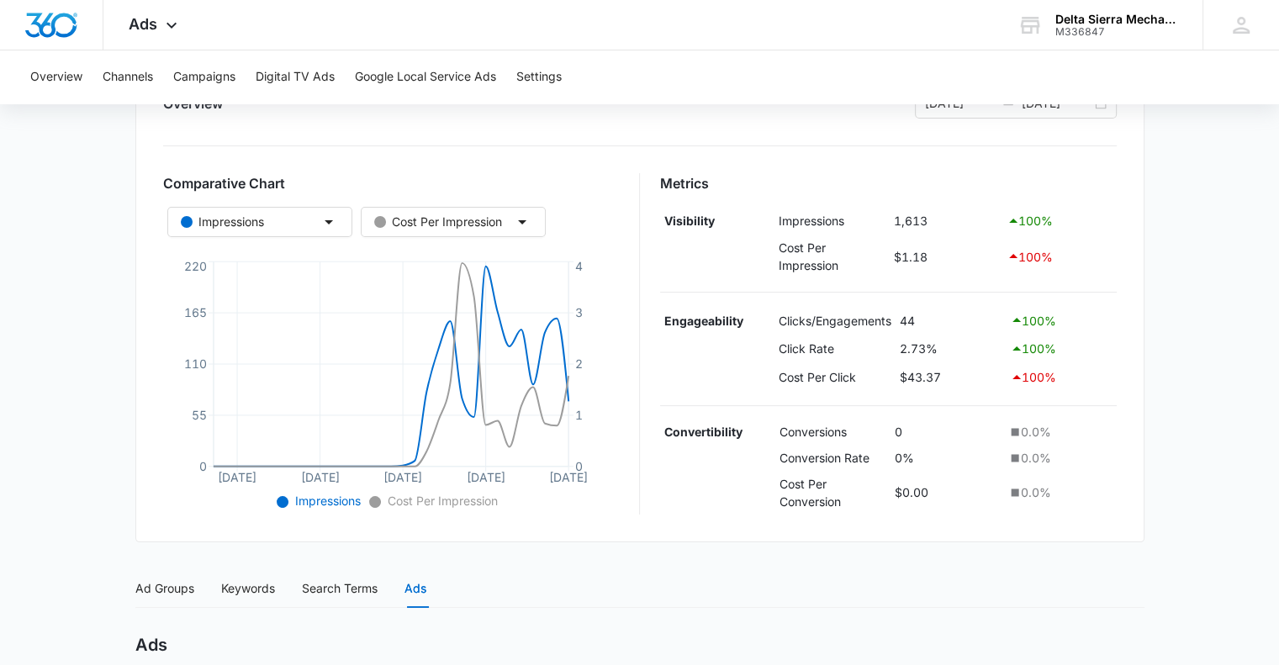
scroll to position [218, 0]
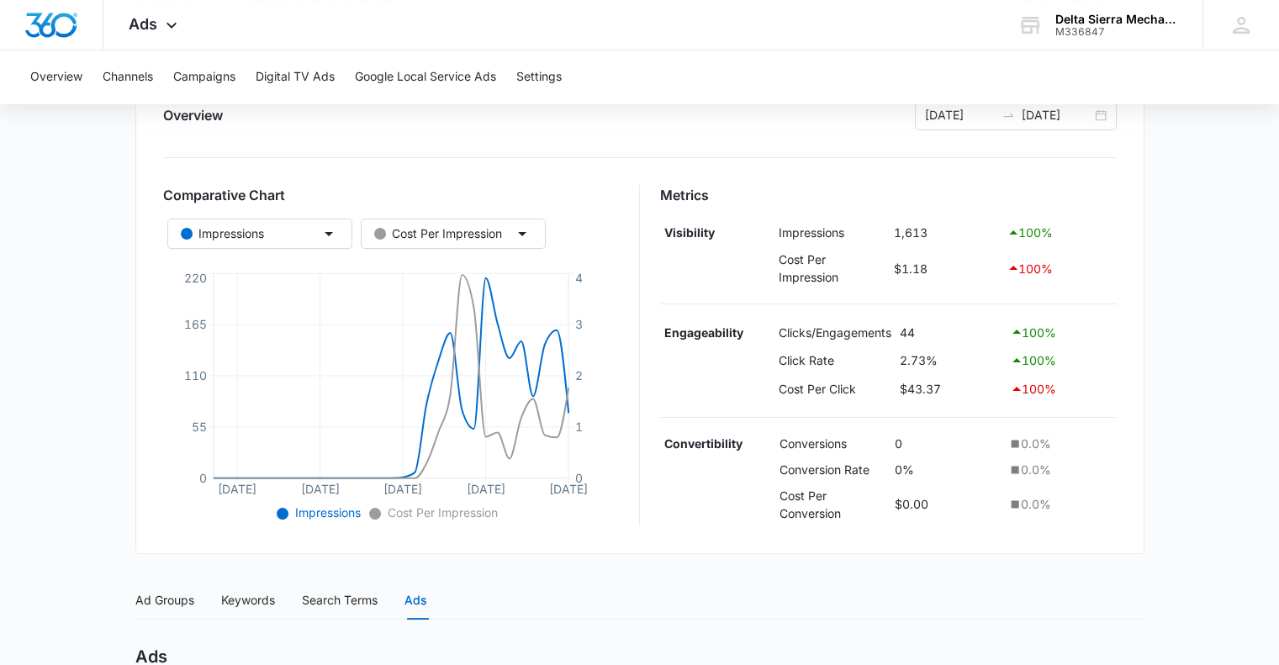
drag, startPoint x: 83, startPoint y: 323, endPoint x: 40, endPoint y: 389, distance: 79.1
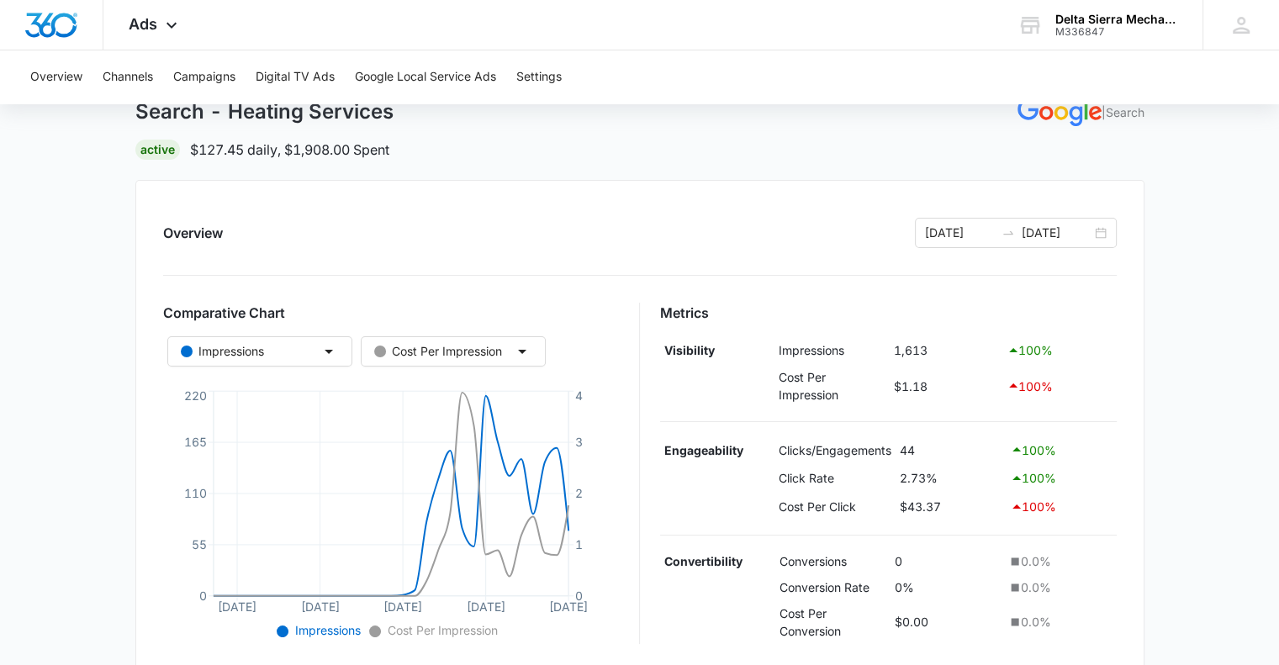
scroll to position [0, 0]
